Goal: Communication & Community: Answer question/provide support

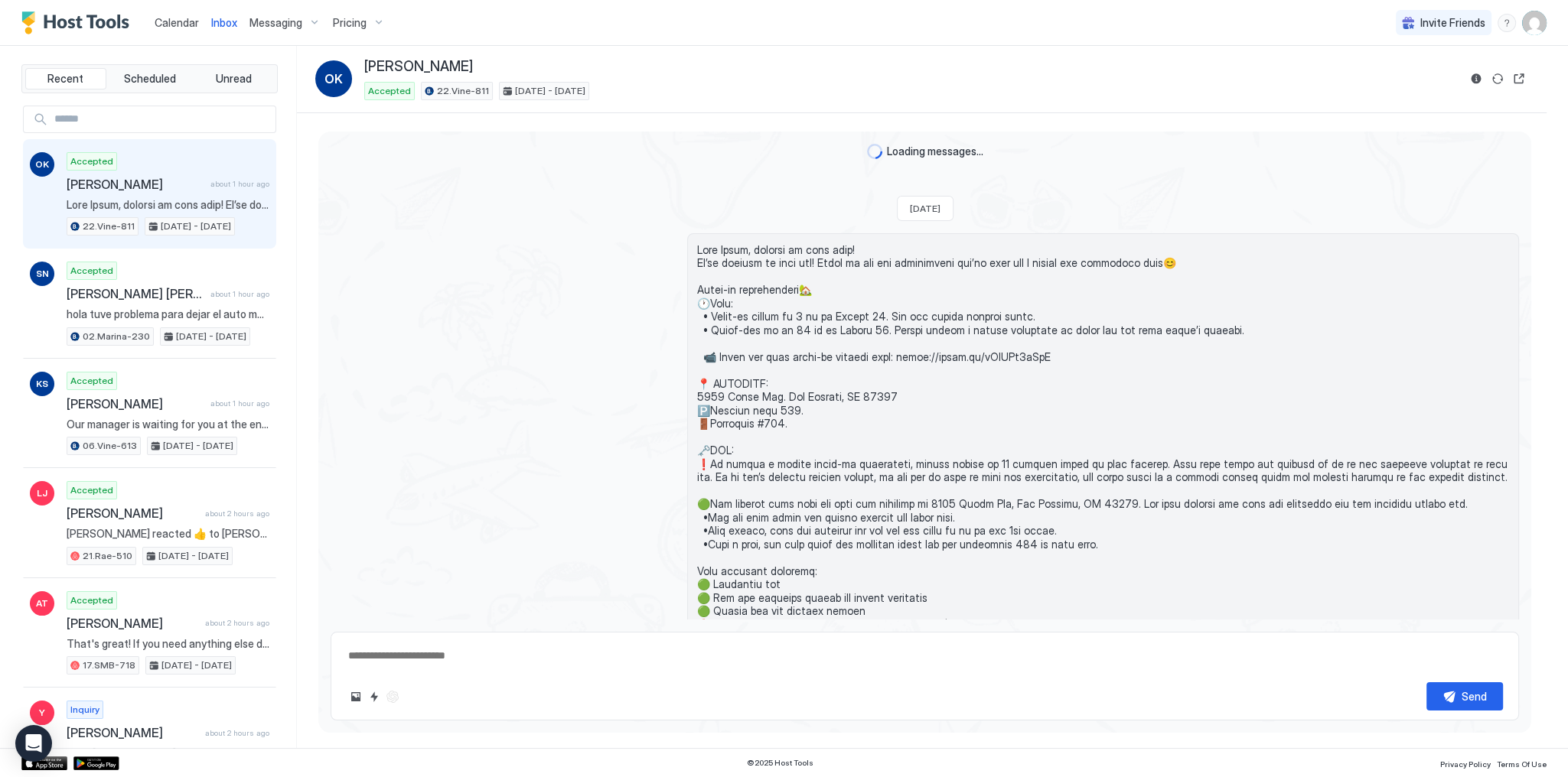
scroll to position [768, 0]
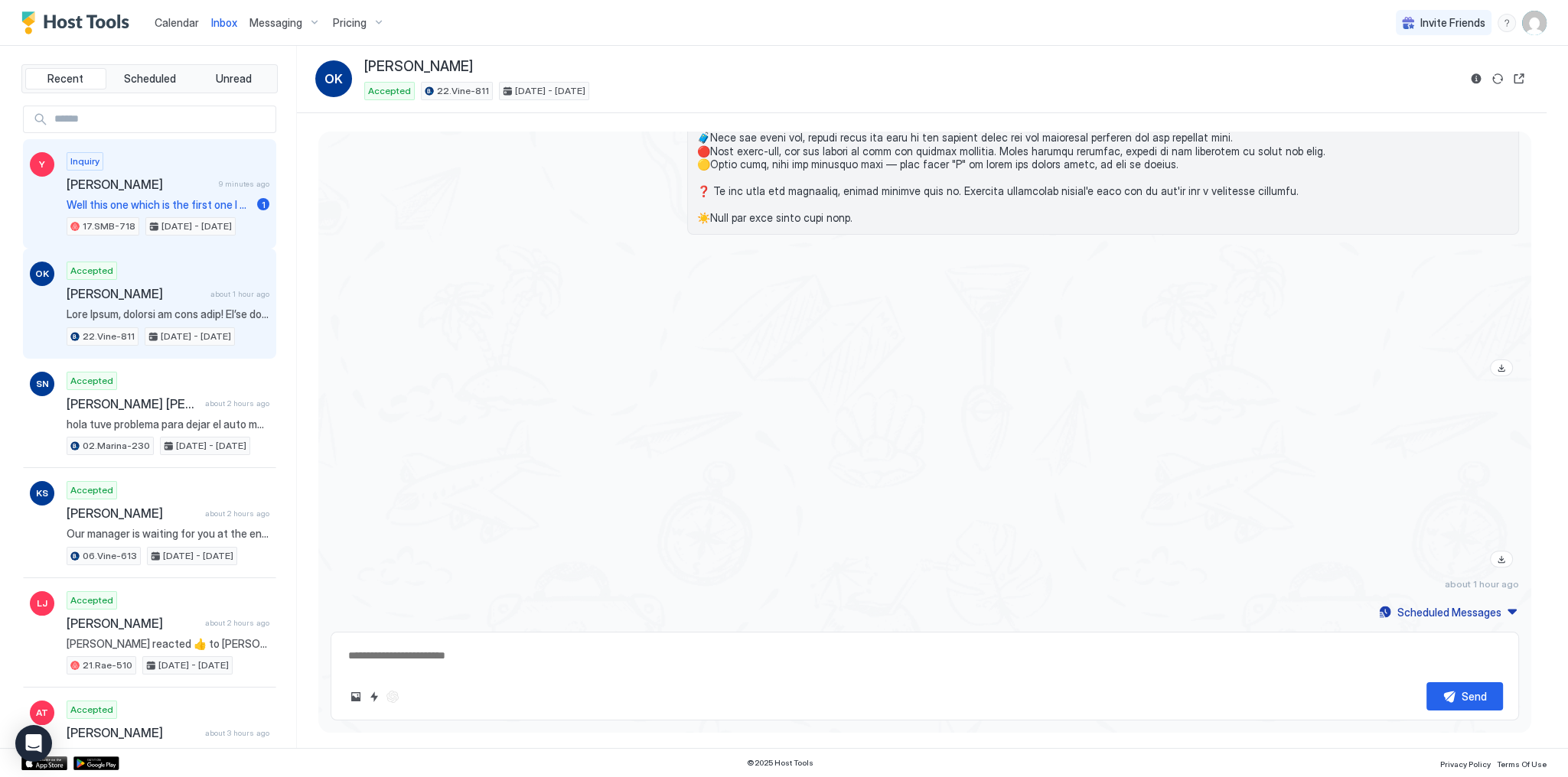
click at [222, 195] on div "Inquiry [PERSON_NAME] 9 minutes ago Well this one which is the first one I saw,…" at bounding box center [167, 195] width 202 height 84
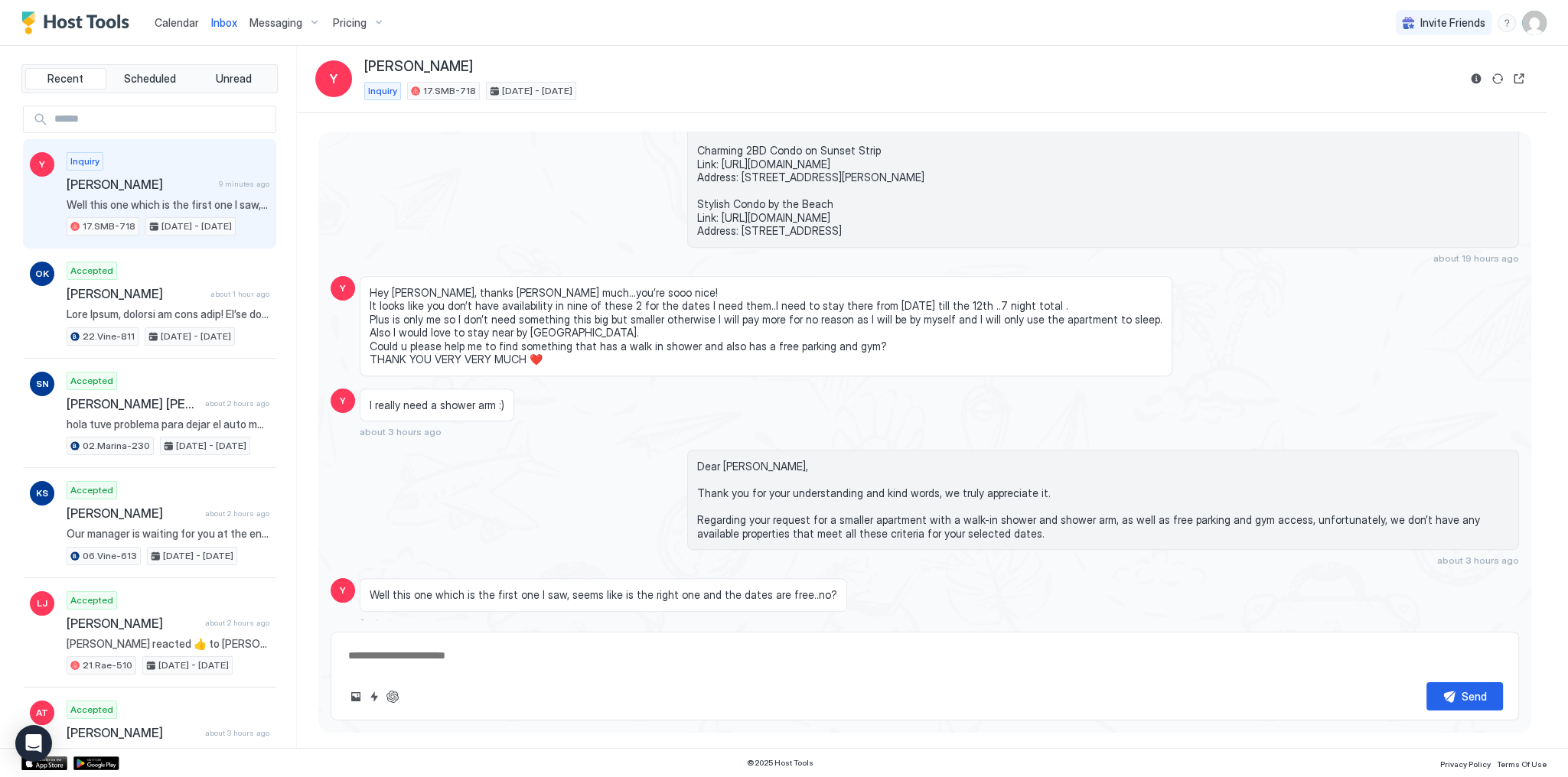
scroll to position [1025, 0]
click at [809, 514] on span "Dear [PERSON_NAME], Thank you for your understanding and kind words, we truly a…" at bounding box center [1104, 498] width 812 height 81
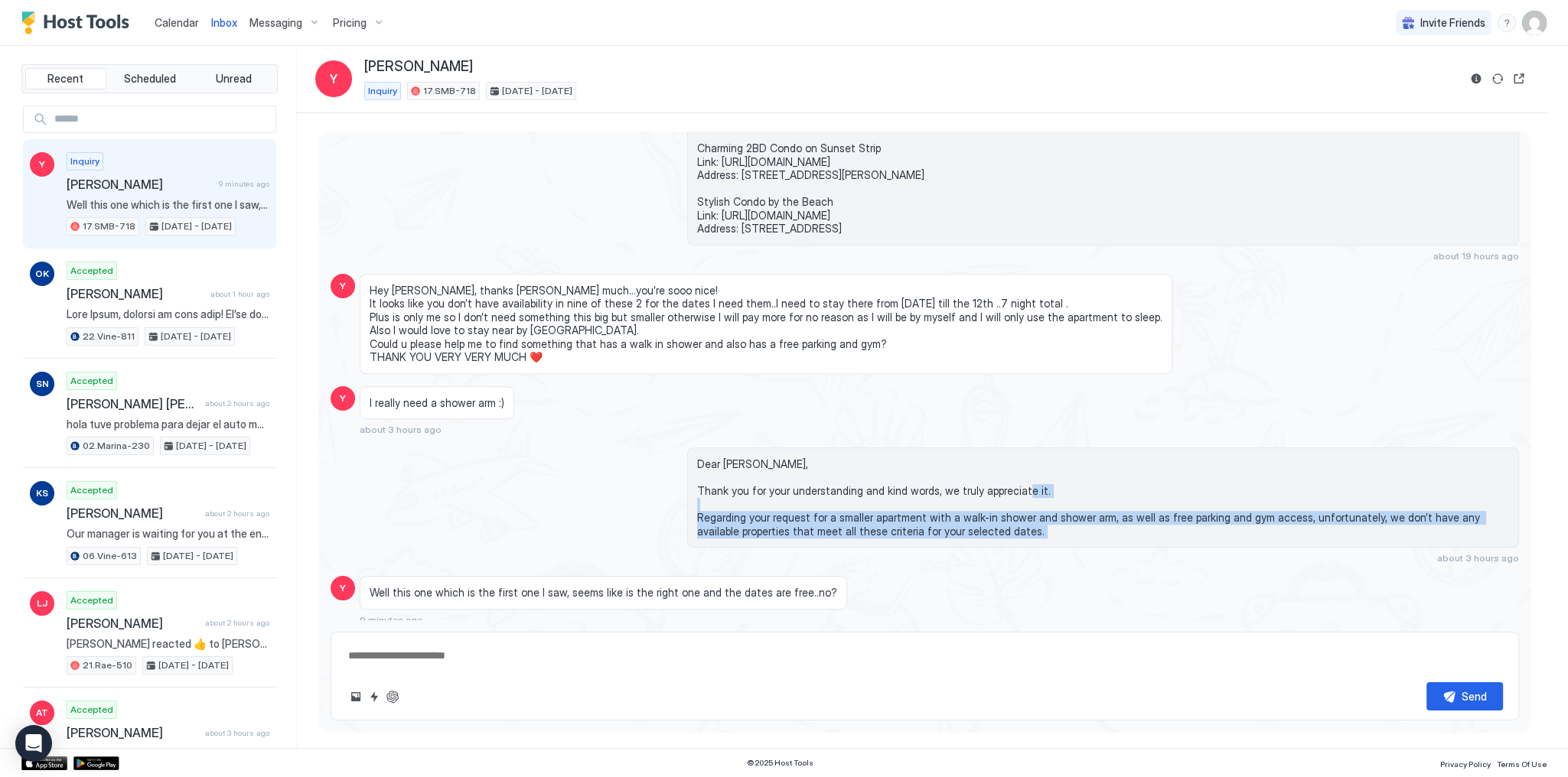
click at [809, 514] on span "Dear [PERSON_NAME], Thank you for your understanding and kind words, we truly a…" at bounding box center [1104, 498] width 812 height 81
click at [815, 514] on span "Dear [PERSON_NAME], Thank you for your understanding and kind words, we truly a…" at bounding box center [1104, 498] width 812 height 81
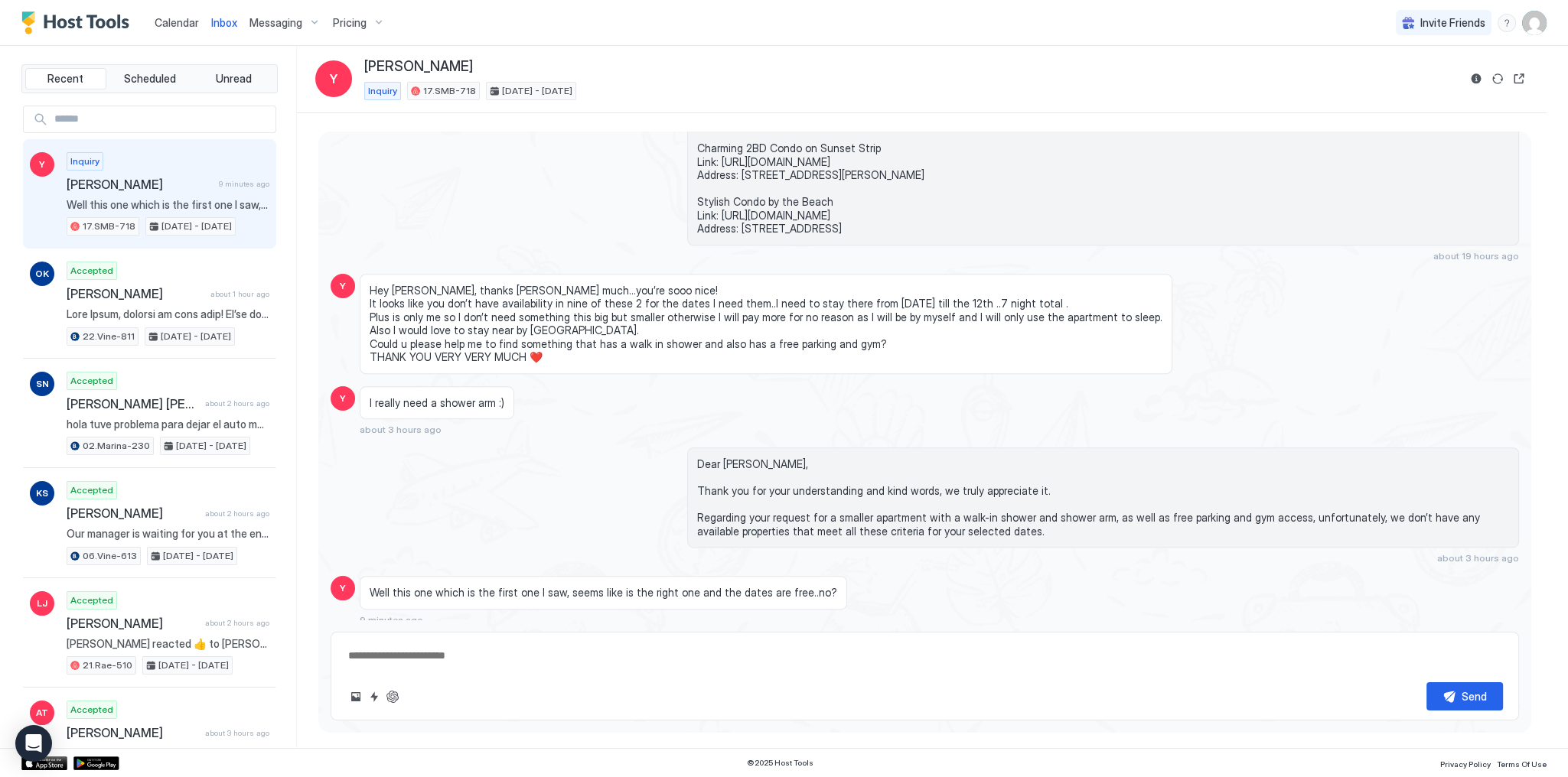
click at [621, 199] on div "Of course 😊 I’m so glad to hear that! I’m adding the links to both apartments b…" at bounding box center [925, 177] width 1189 height 170
click at [594, 186] on div "Of course 😊 I’m so glad to hear that! I’m adding the links to both apartments b…" at bounding box center [925, 177] width 1189 height 170
click at [885, 74] on div "[PERSON_NAME]" at bounding box center [912, 67] width 1094 height 17
click at [809, 64] on div "[PERSON_NAME]" at bounding box center [912, 67] width 1094 height 17
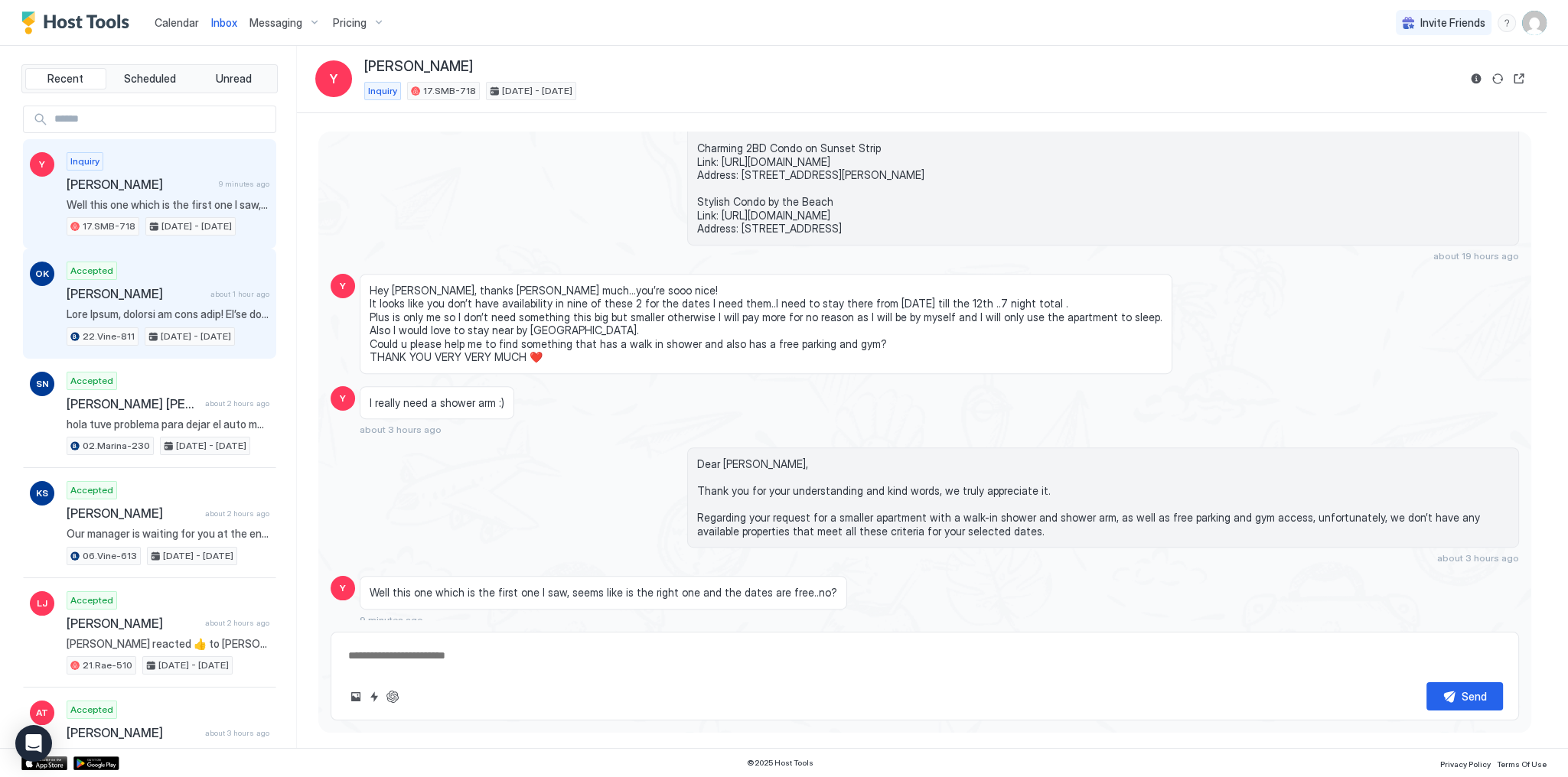
click at [226, 316] on span at bounding box center [167, 315] width 202 height 13
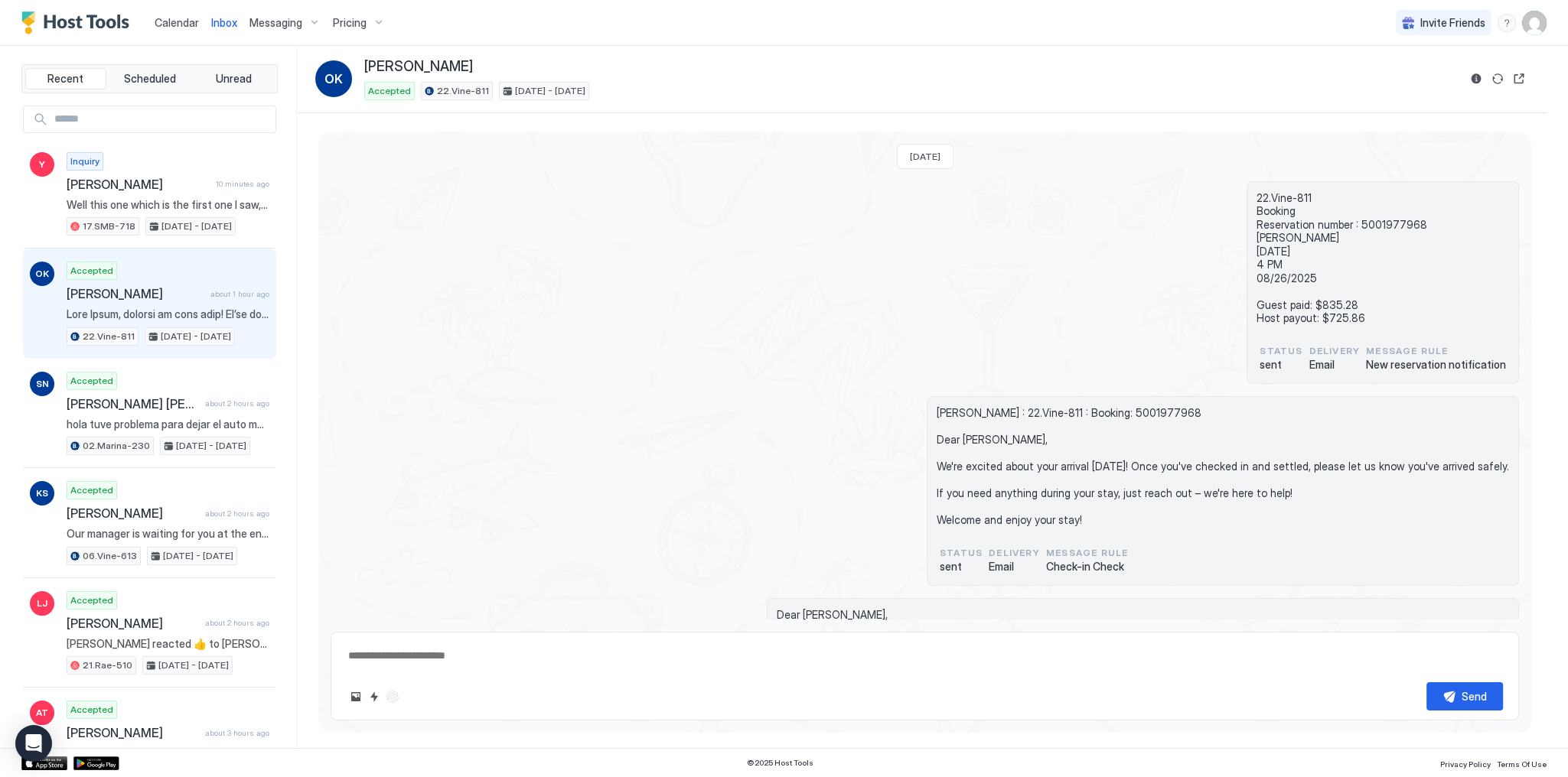
scroll to position [539, 0]
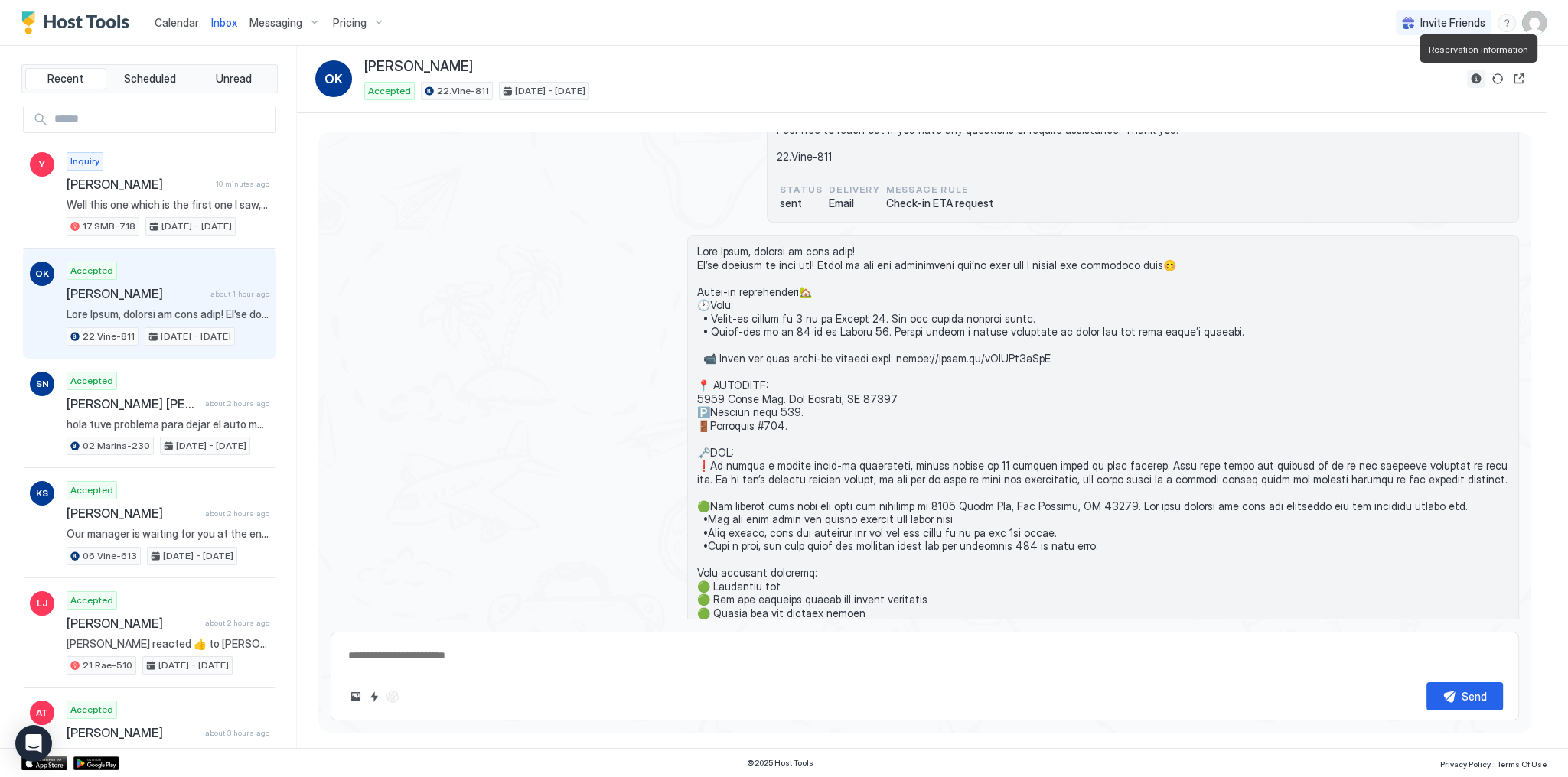
click at [1476, 82] on button "Reservation information" at bounding box center [1476, 79] width 18 height 18
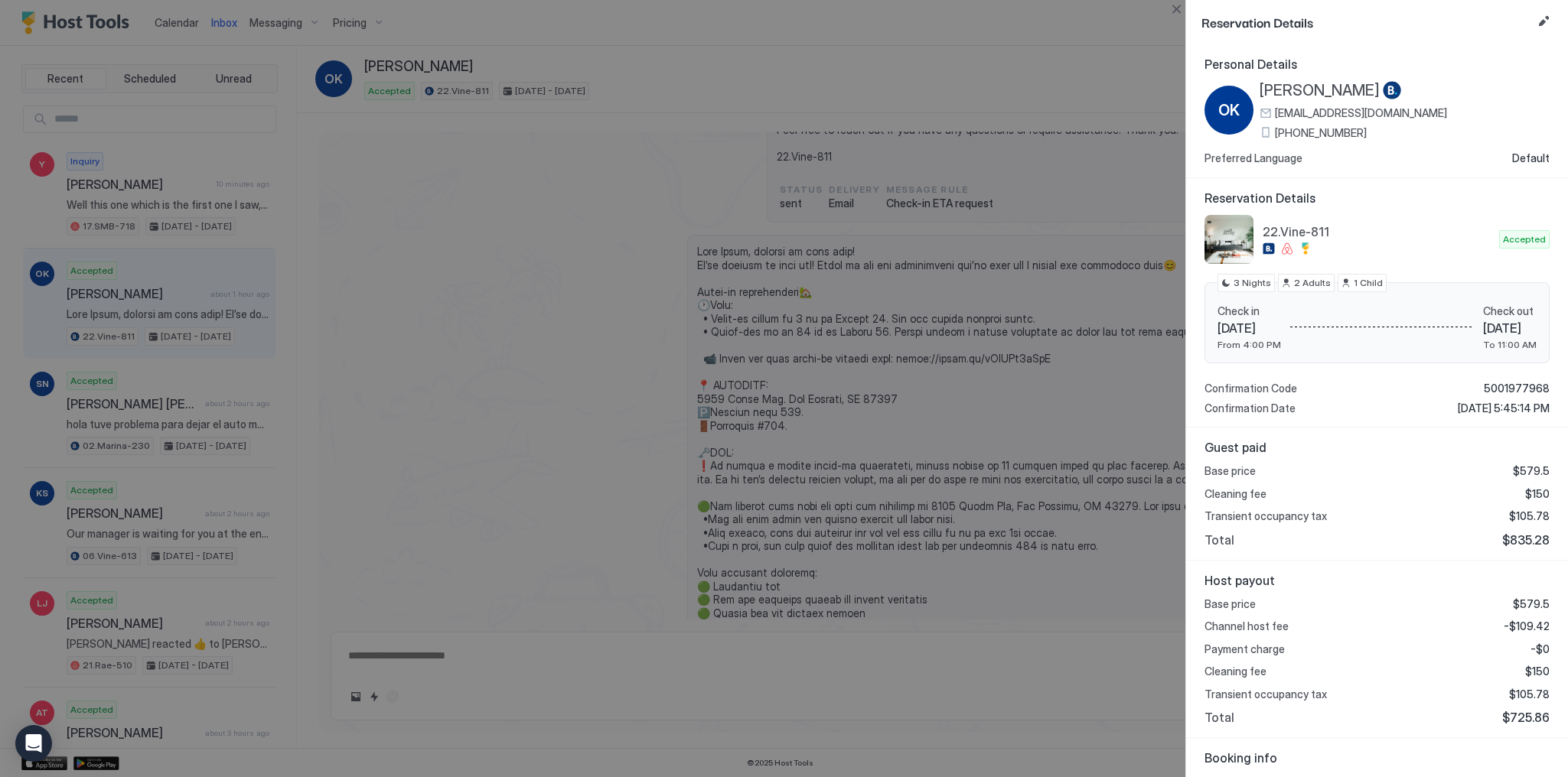
click at [1112, 125] on div at bounding box center [784, 388] width 1568 height 777
type textarea "*"
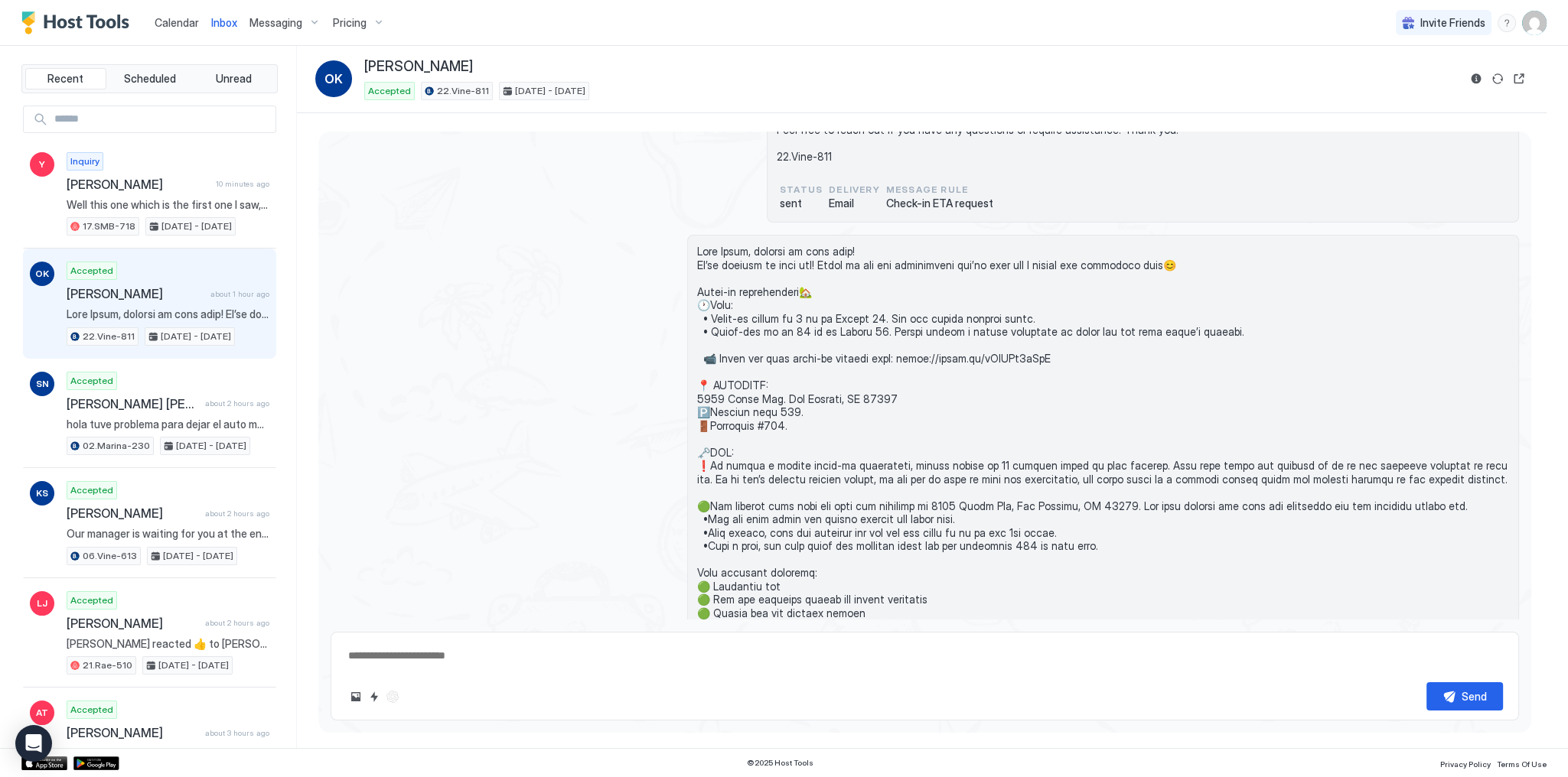
click at [1037, 150] on span "Dear [PERSON_NAME], We eagerly anticipate your arrival [DATE] and would appreci…" at bounding box center [1143, 117] width 732 height 94
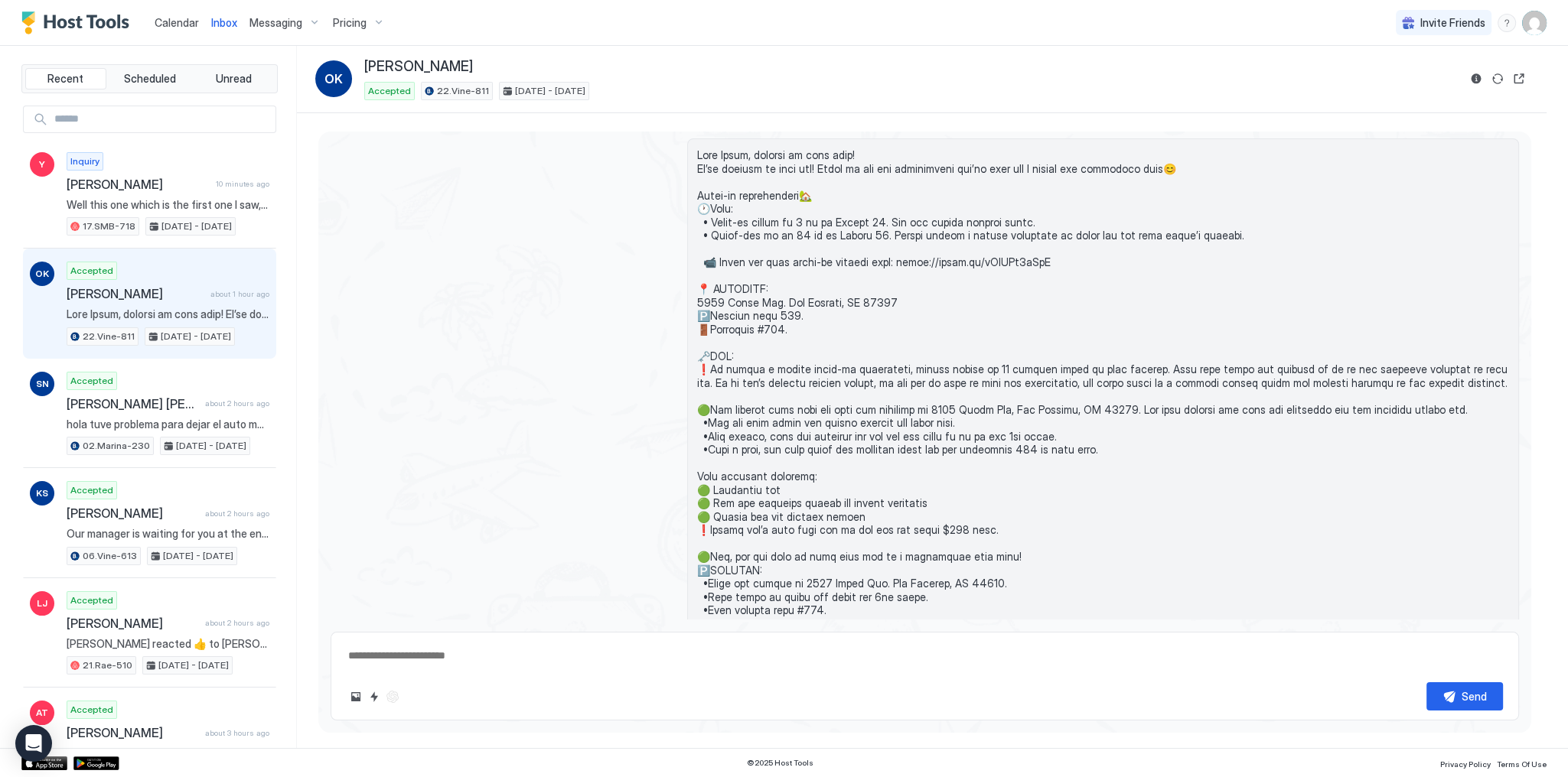
scroll to position [1307, 0]
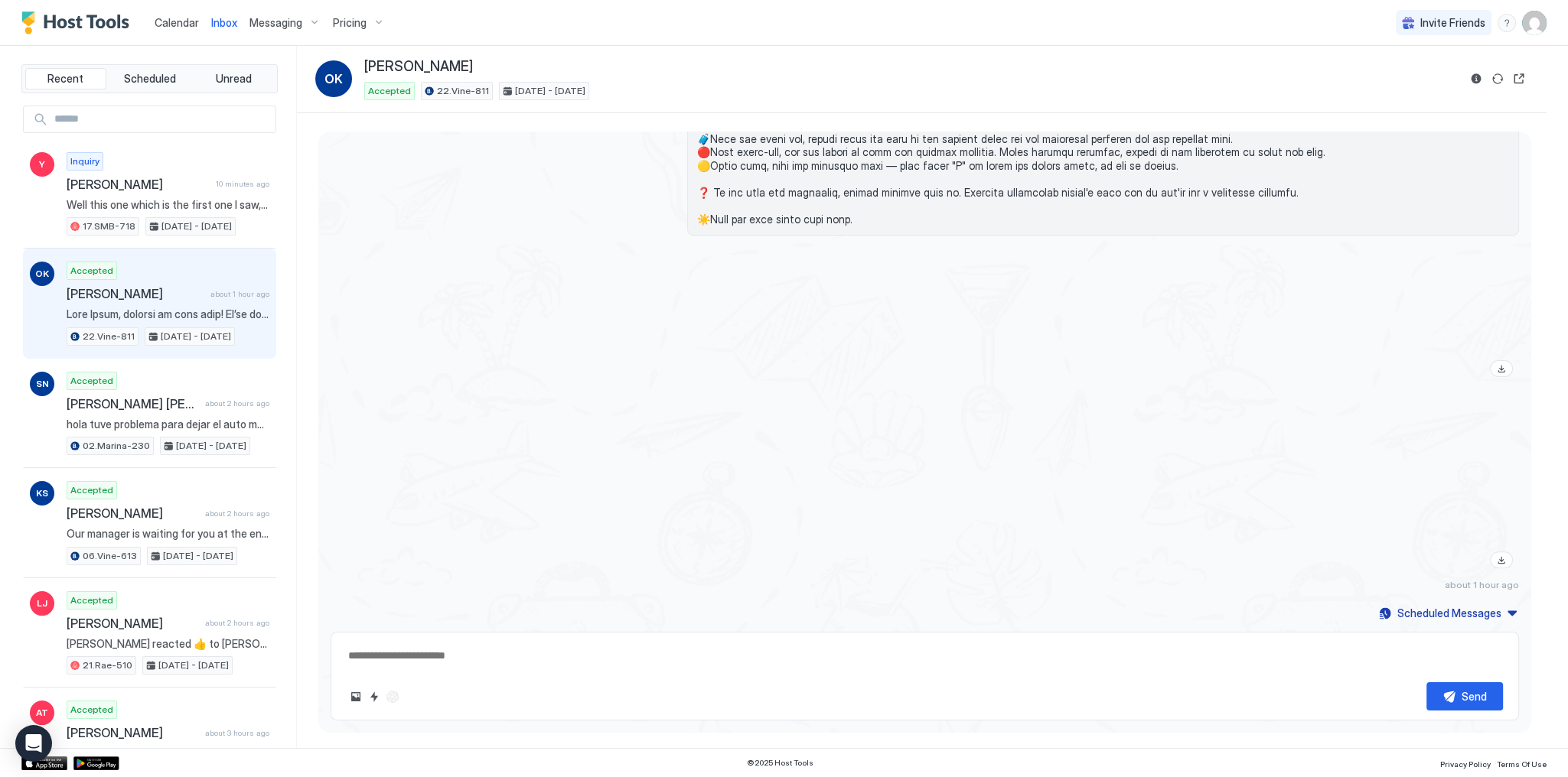
click at [883, 469] on div at bounding box center [1103, 484] width 832 height 179
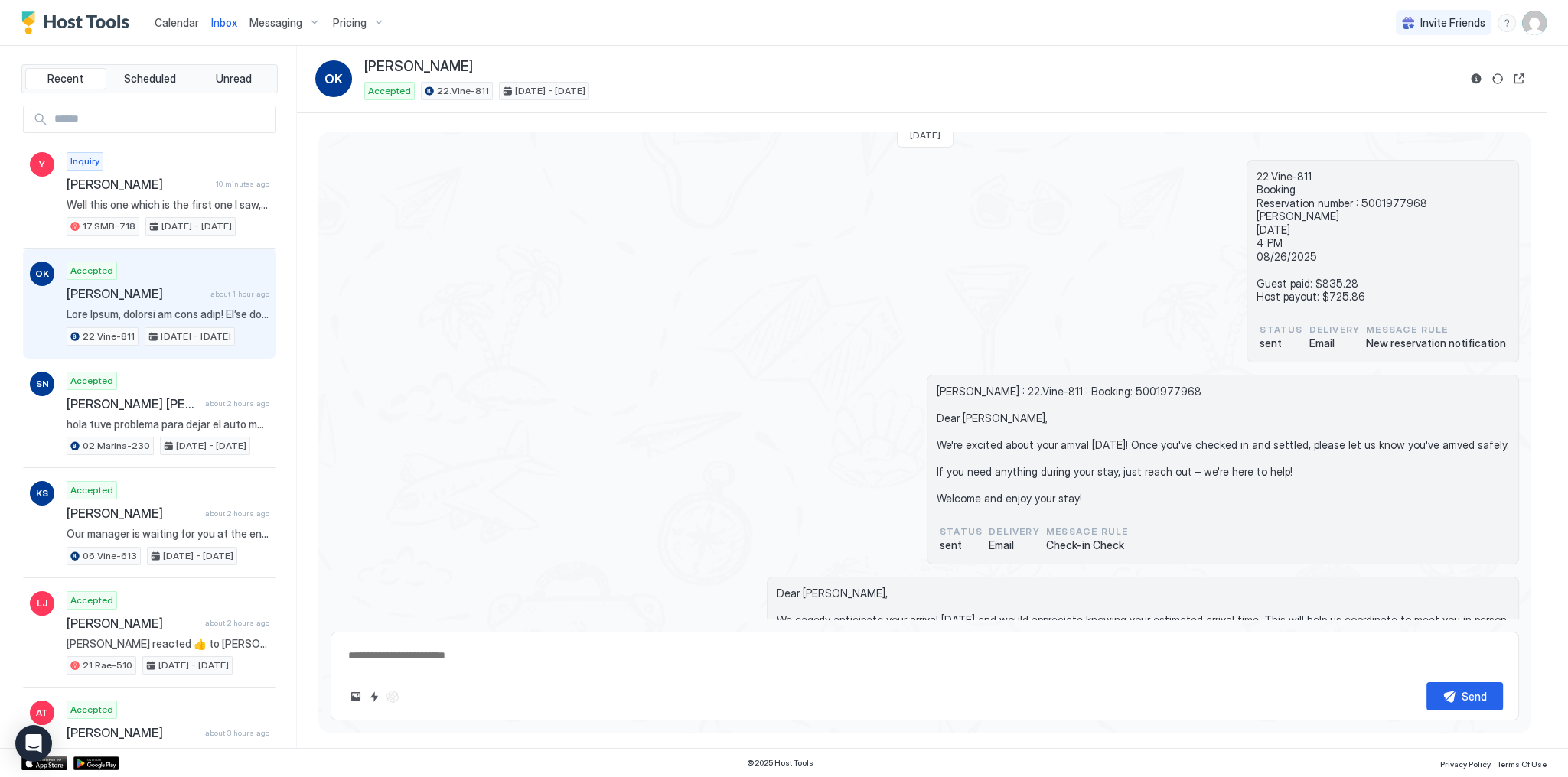
scroll to position [0, 0]
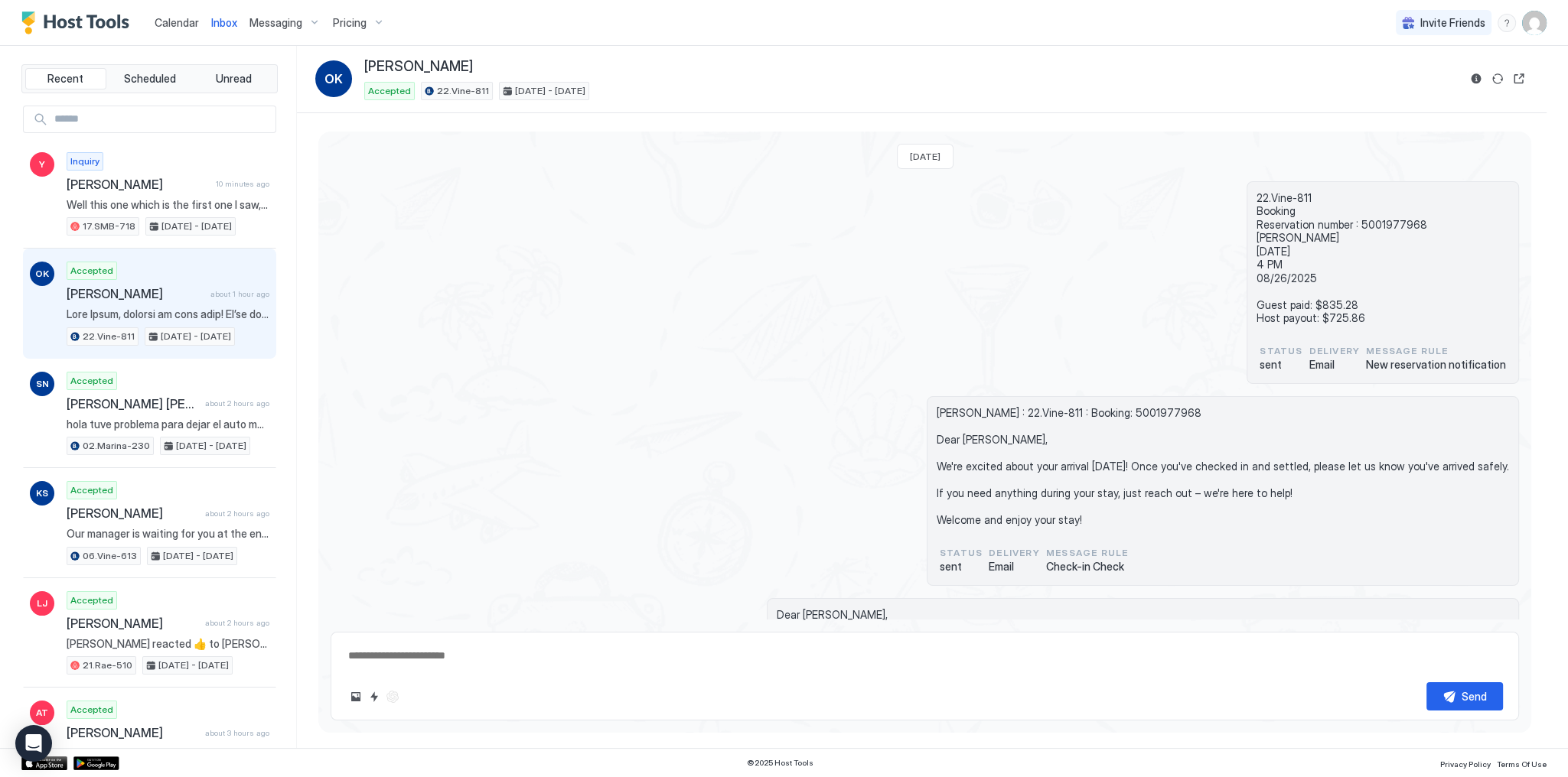
click at [172, 21] on span "Calendar" at bounding box center [177, 23] width 44 height 13
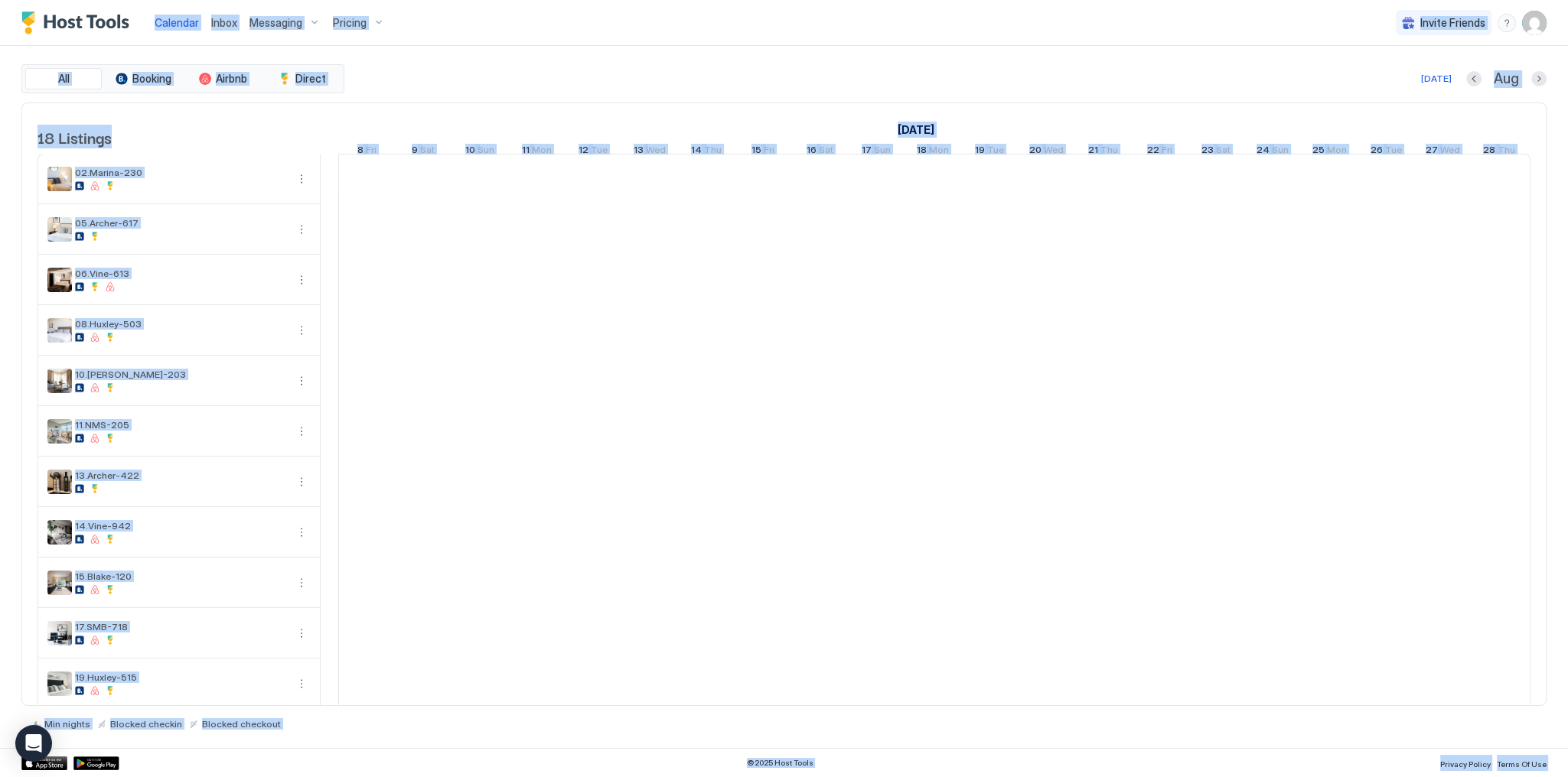
scroll to position [0, 850]
click at [172, 21] on span "Calendar" at bounding box center [177, 23] width 44 height 13
